Goal: Task Accomplishment & Management: Complete application form

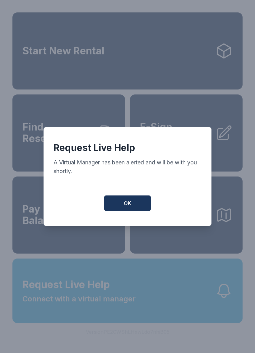
click at [129, 207] on span "OK" at bounding box center [127, 203] width 7 height 7
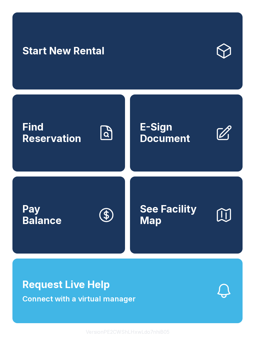
click at [83, 305] on span "Connect with a virtual manager" at bounding box center [78, 299] width 113 height 11
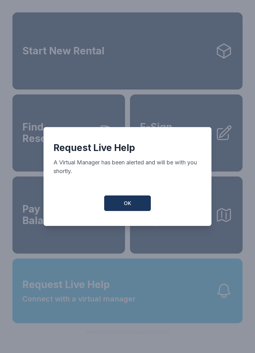
click at [133, 208] on button "OK" at bounding box center [127, 204] width 47 height 16
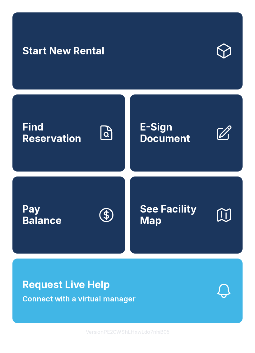
click at [171, 143] on span "E-Sign Document" at bounding box center [175, 133] width 70 height 23
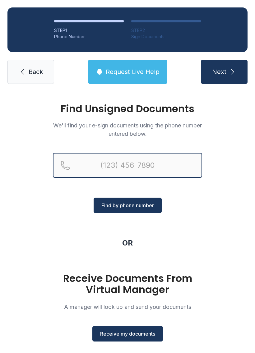
click at [99, 166] on input "Reservation phone number" at bounding box center [127, 165] width 149 height 25
type input "[PHONE_NUMBER]"
click at [224, 72] on button "Next" at bounding box center [224, 72] width 47 height 24
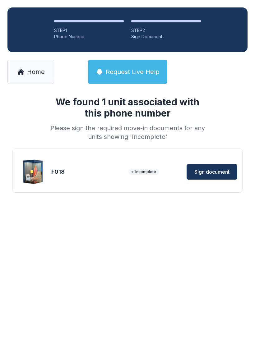
click at [207, 173] on span "Sign document" at bounding box center [211, 171] width 35 height 7
click at [24, 77] on link "Home" at bounding box center [30, 72] width 47 height 24
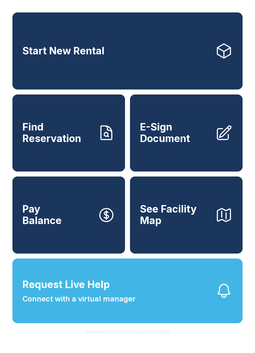
click at [221, 129] on link "E-Sign Document" at bounding box center [186, 133] width 113 height 77
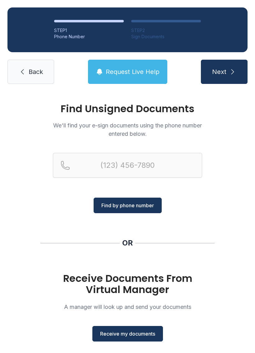
click at [131, 332] on span "Receive my documents" at bounding box center [127, 333] width 55 height 7
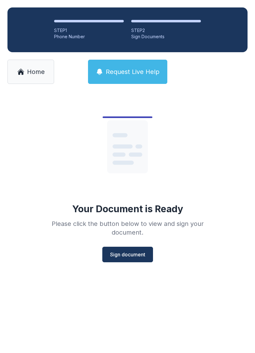
click at [123, 256] on span "Sign document" at bounding box center [127, 254] width 35 height 7
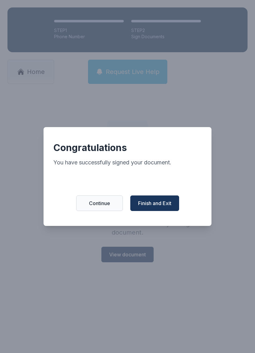
click at [154, 200] on button "Finish and Exit" at bounding box center [154, 204] width 49 height 16
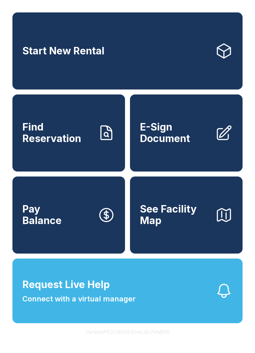
click at [101, 305] on span "Connect with a virtual manager" at bounding box center [78, 299] width 113 height 11
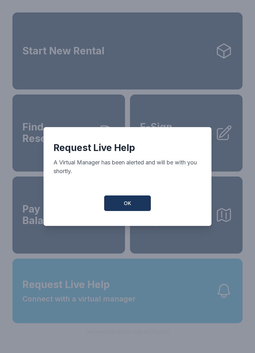
click at [137, 204] on button "OK" at bounding box center [127, 204] width 47 height 16
